Goal: Communication & Community: Answer question/provide support

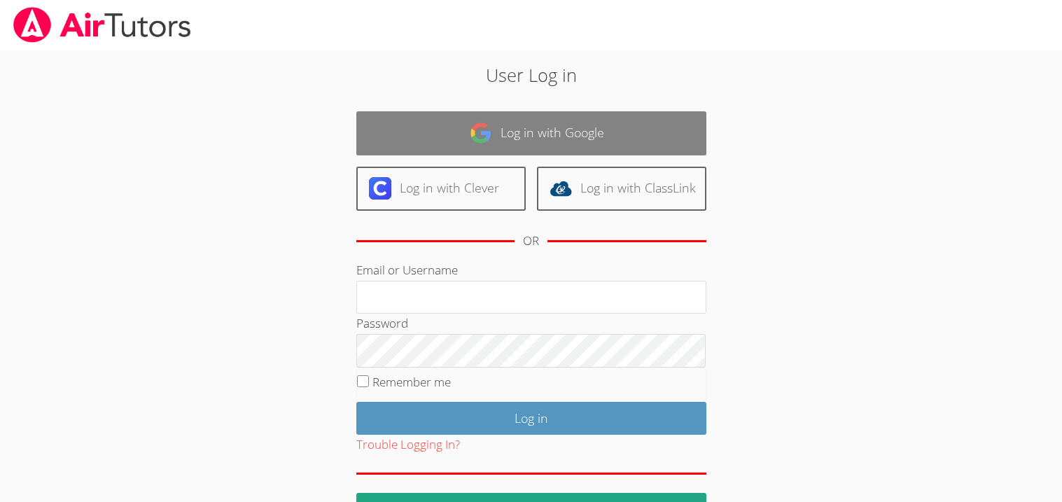
click at [537, 133] on link "Log in with Google" at bounding box center [531, 133] width 350 height 44
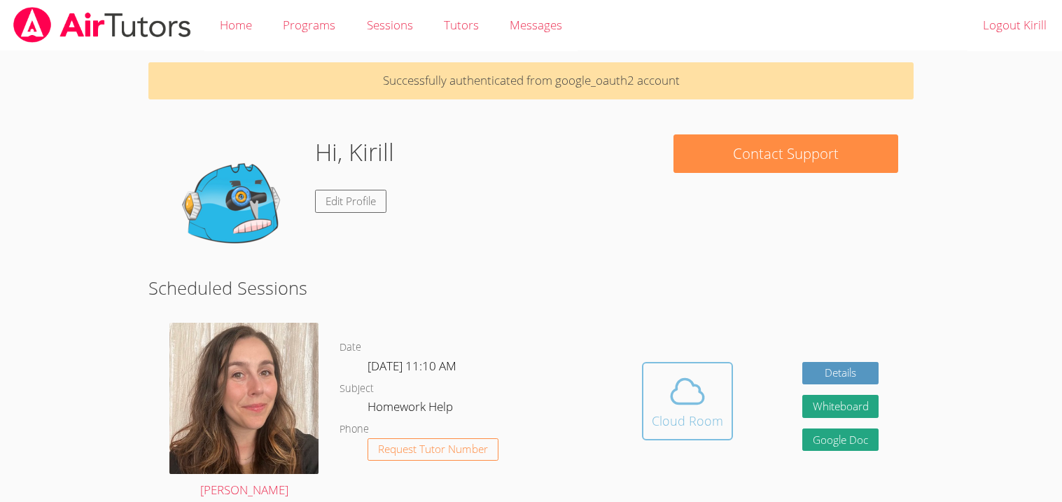
click at [672, 396] on icon at bounding box center [688, 392] width 32 height 25
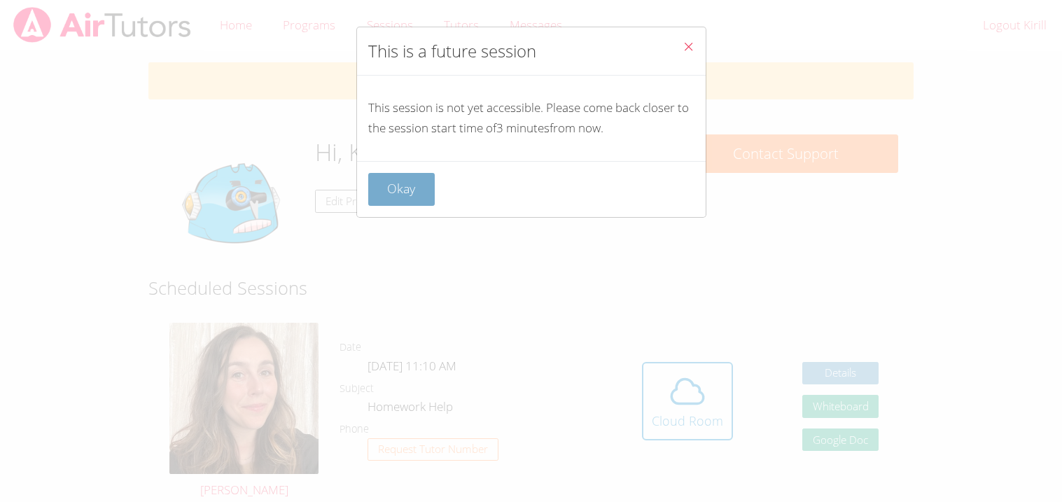
click at [406, 179] on button "Okay" at bounding box center [401, 189] width 67 height 33
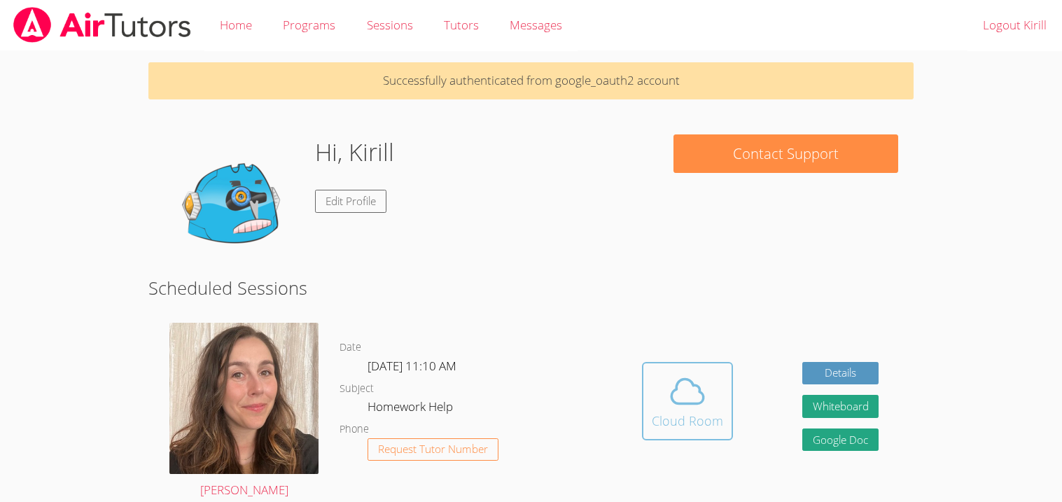
click at [706, 426] on div "Cloud Room" at bounding box center [687, 421] width 71 height 20
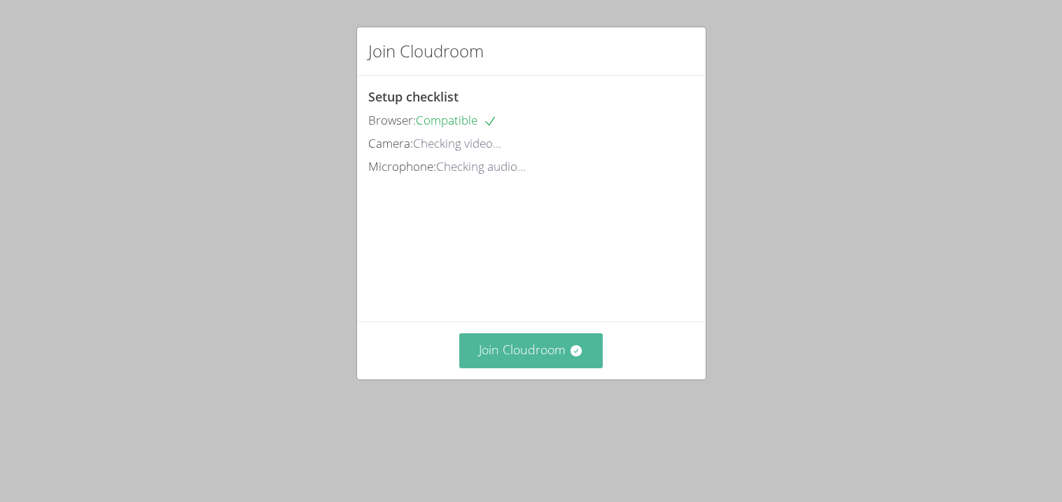
click at [565, 368] on button "Join Cloudroom" at bounding box center [531, 350] width 144 height 34
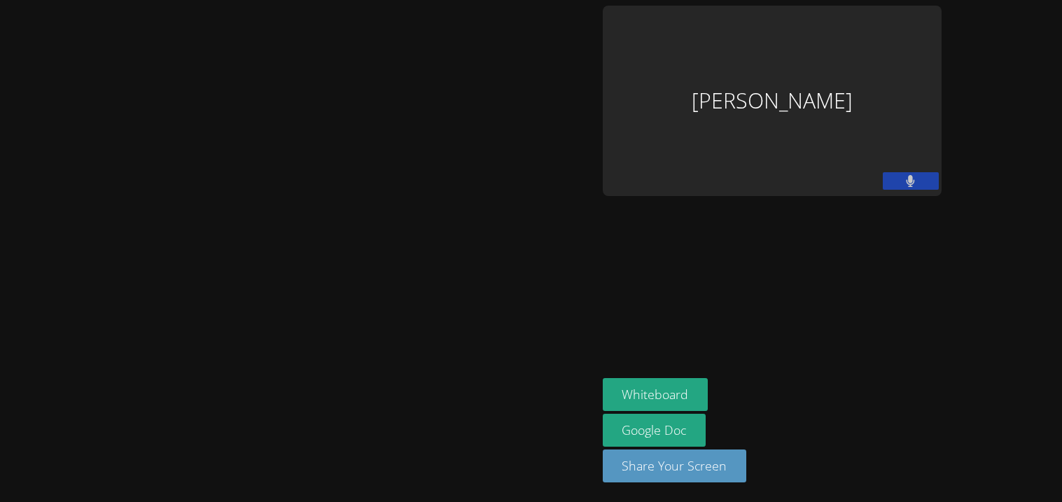
click at [618, 204] on aside "[PERSON_NAME] Whiteboard Google Doc Share Your Screen" at bounding box center [772, 251] width 350 height 502
click at [541, 172] on div at bounding box center [299, 251] width 586 height 491
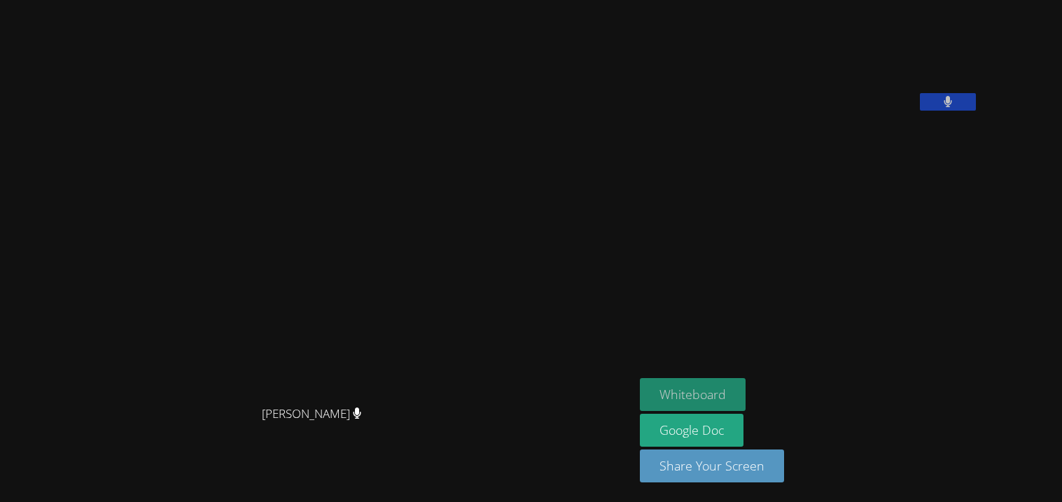
click at [717, 384] on button "Whiteboard" at bounding box center [693, 394] width 106 height 33
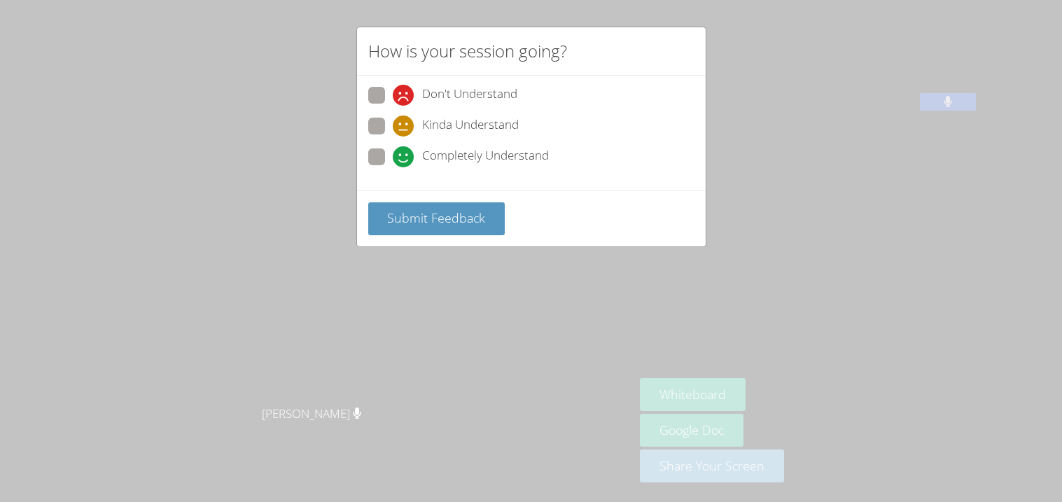
click at [393, 167] on span at bounding box center [393, 167] width 0 height 0
click at [393, 152] on input "Completely Understand" at bounding box center [399, 154] width 12 height 12
radio input "true"
click at [410, 210] on span "Submit Feedback" at bounding box center [436, 217] width 98 height 17
